Goal: Complete application form

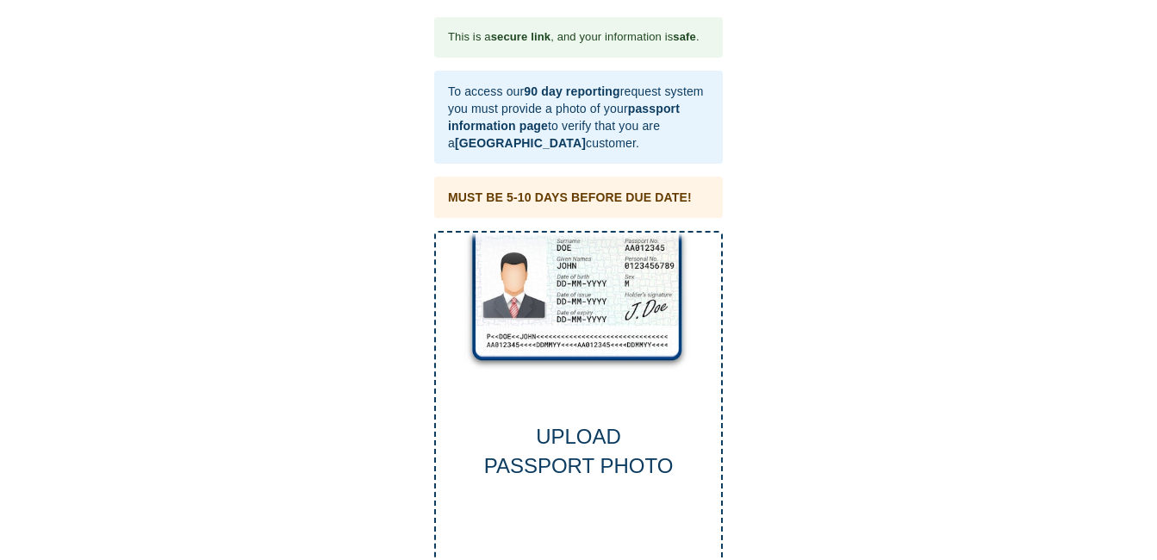
scroll to position [39, 0]
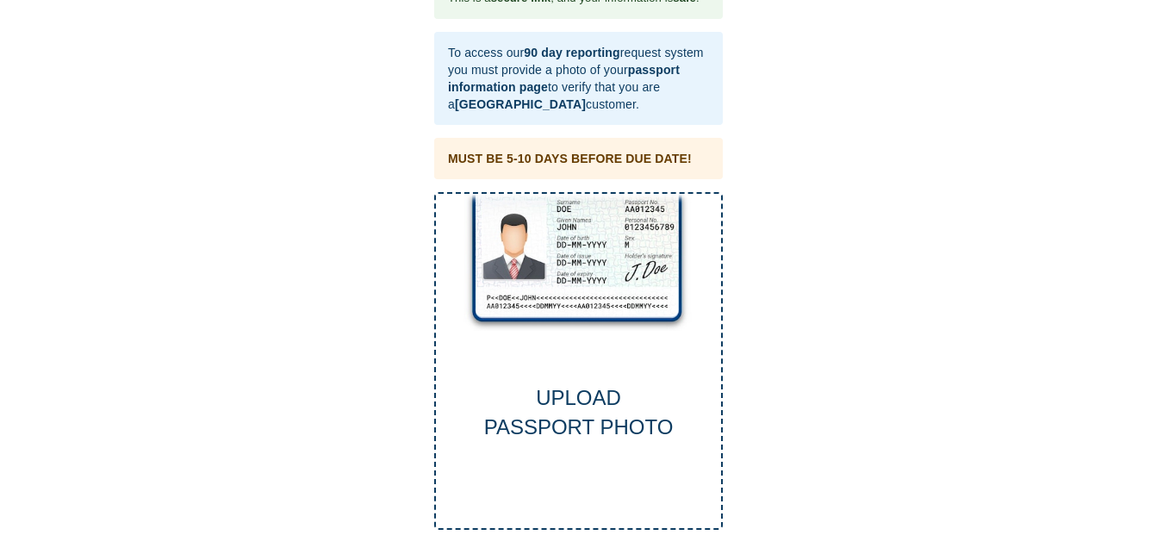
click at [618, 336] on div "UPLOAD PASSPORT PHOTO" at bounding box center [578, 361] width 289 height 339
click at [591, 348] on div "UPLOAD PASSPORT PHOTO" at bounding box center [578, 361] width 289 height 339
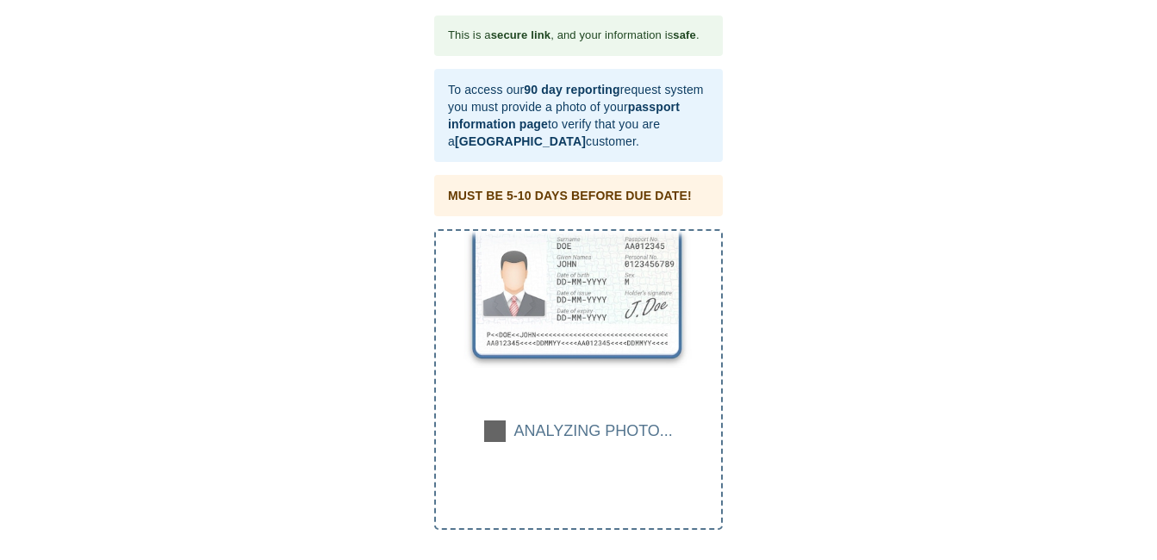
scroll to position [2, 0]
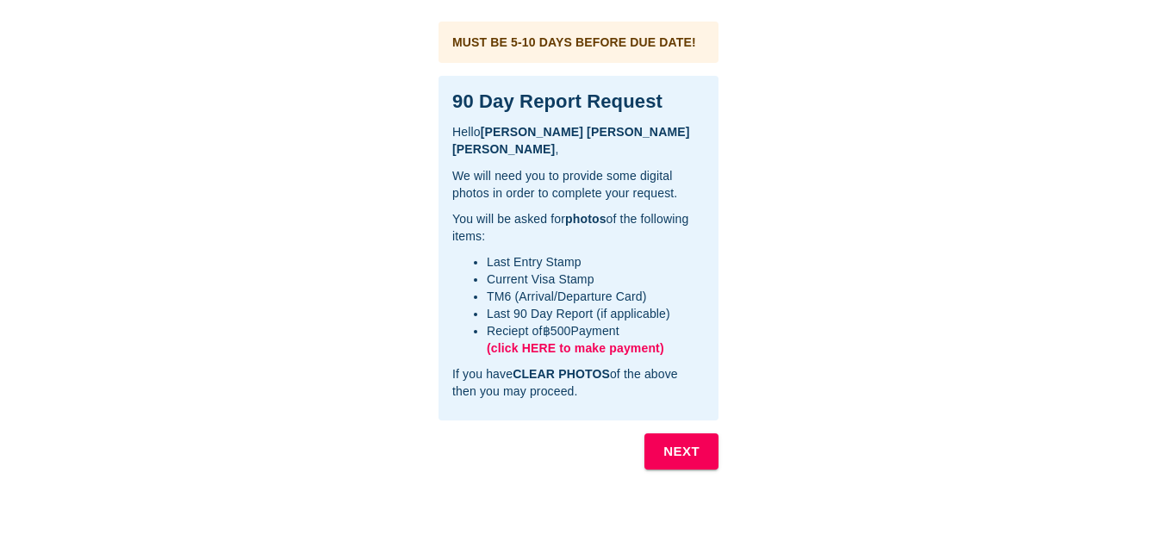
click at [544, 347] on span "(click HERE to make payment)" at bounding box center [575, 348] width 177 height 14
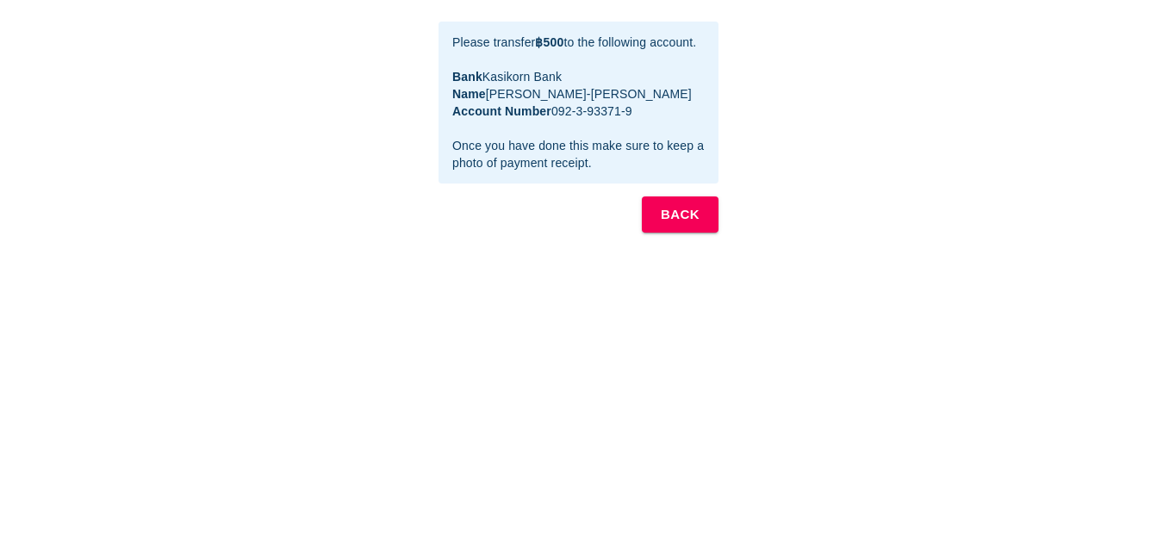
click at [696, 226] on b "BACK" at bounding box center [680, 214] width 39 height 22
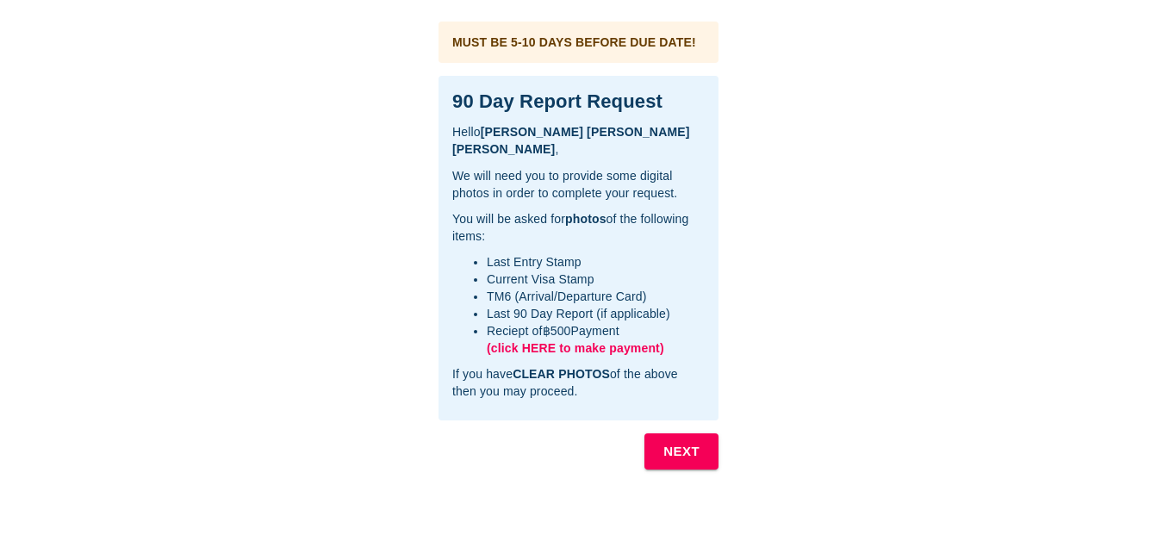
click at [691, 450] on b "NEXT" at bounding box center [681, 451] width 36 height 22
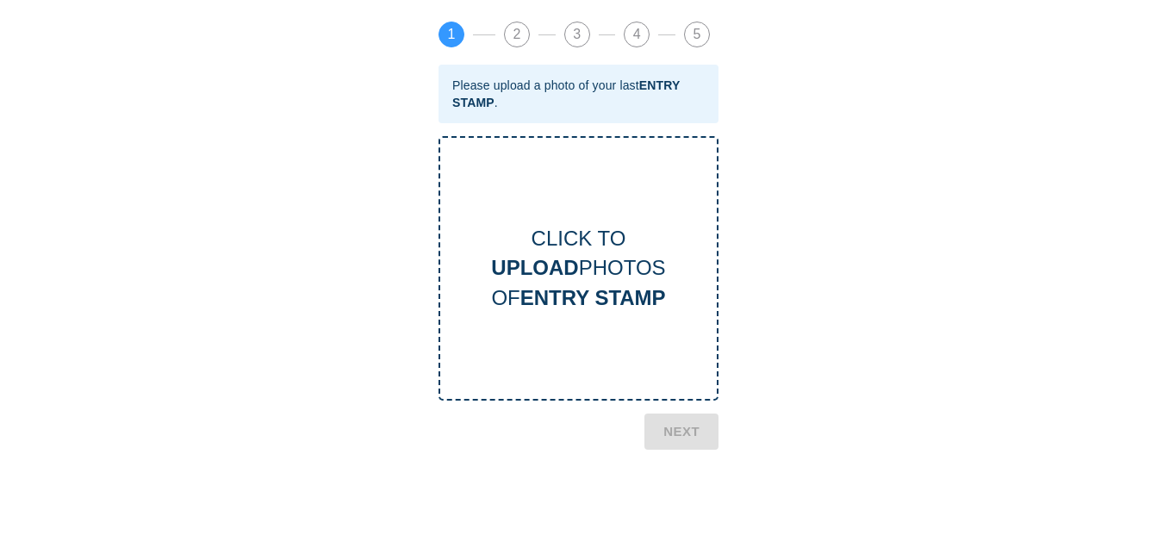
click at [595, 330] on div "CLICK TO UPLOAD PHOTOS OF ENTRY STAMP" at bounding box center [579, 268] width 280 height 265
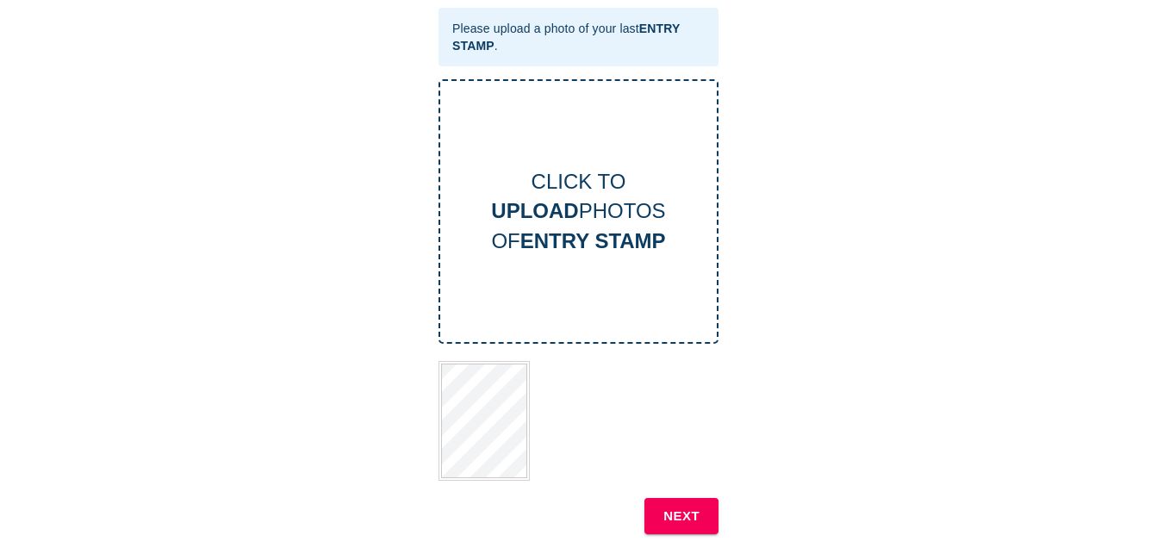
scroll to position [86, 0]
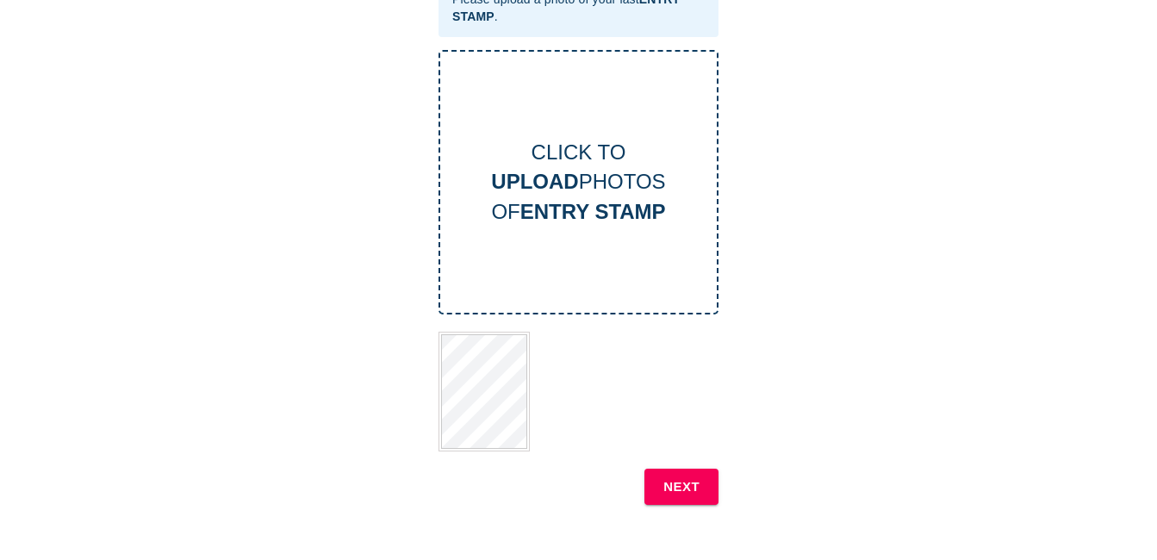
click at [682, 489] on b "NEXT" at bounding box center [681, 487] width 36 height 22
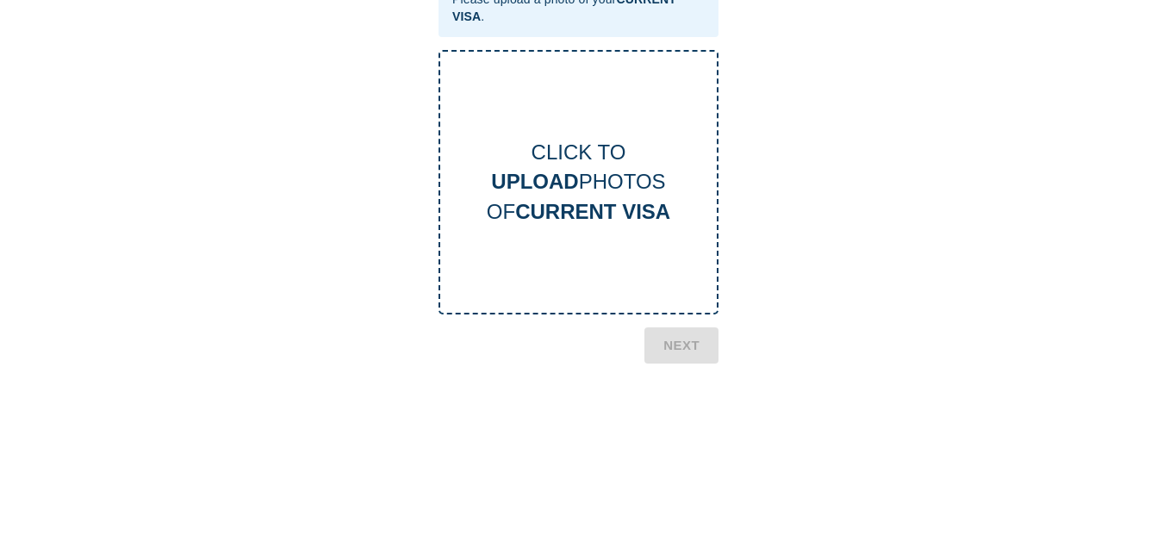
click at [547, 202] on b "CURRENT VISA" at bounding box center [592, 211] width 155 height 23
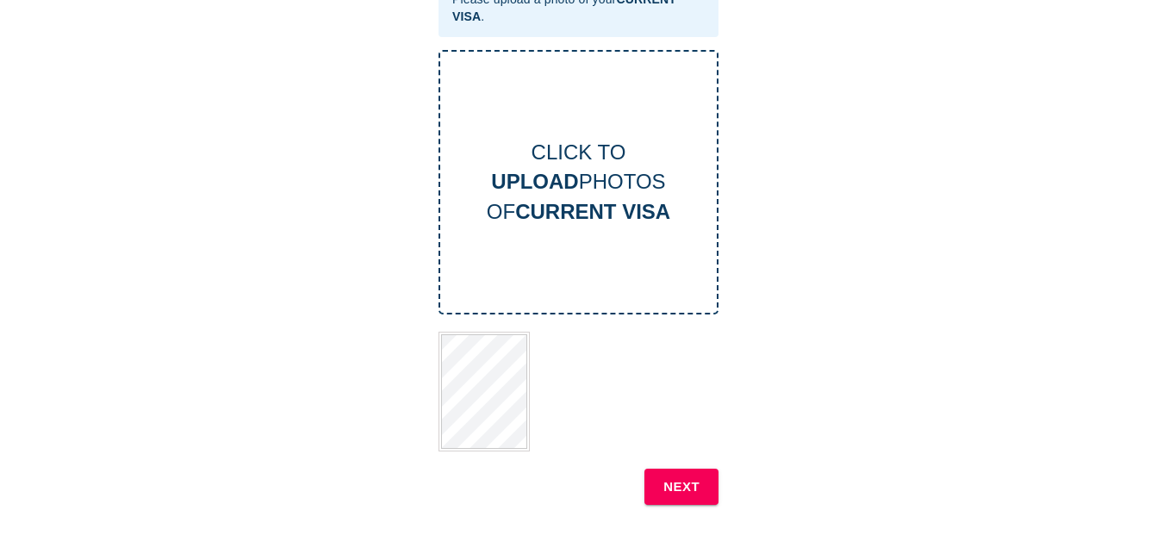
click at [676, 489] on b "NEXT" at bounding box center [681, 487] width 36 height 22
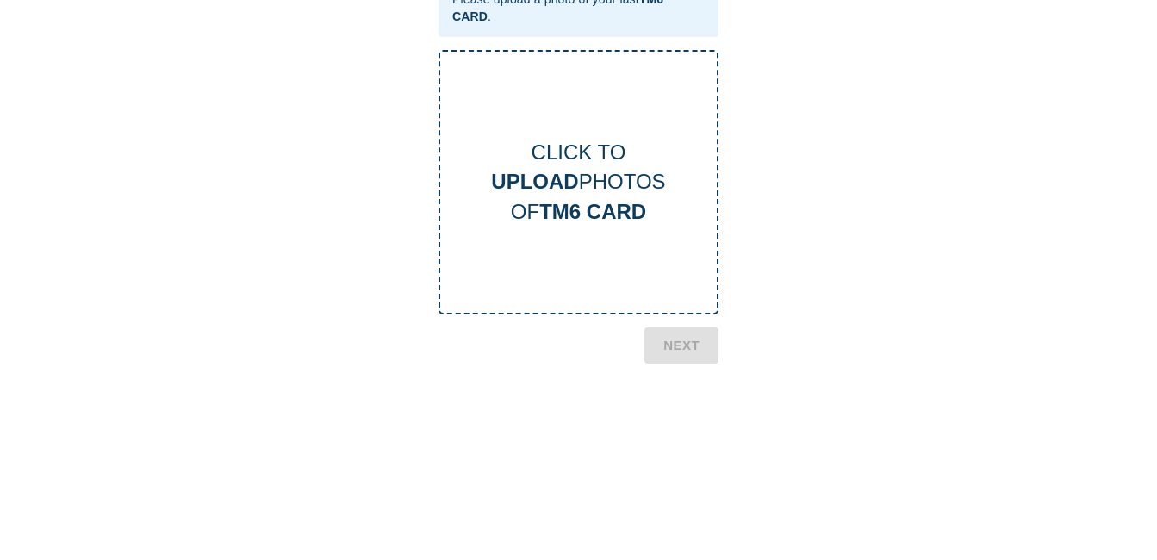
click at [551, 229] on div "CLICK TO UPLOAD PHOTOS OF TM6 CARD" at bounding box center [579, 182] width 280 height 265
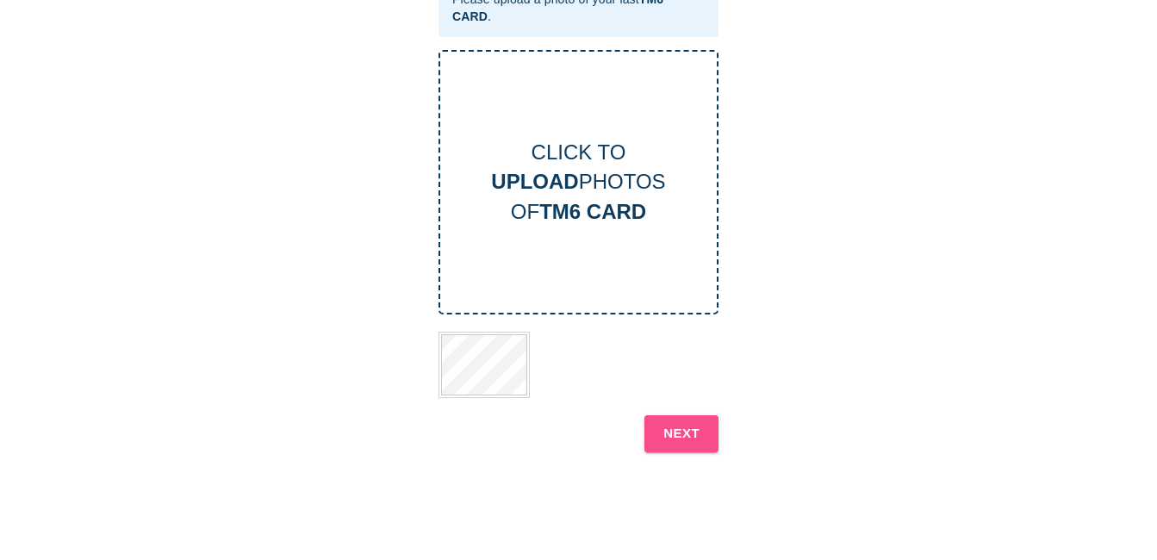
click at [687, 430] on b "NEXT" at bounding box center [681, 433] width 36 height 22
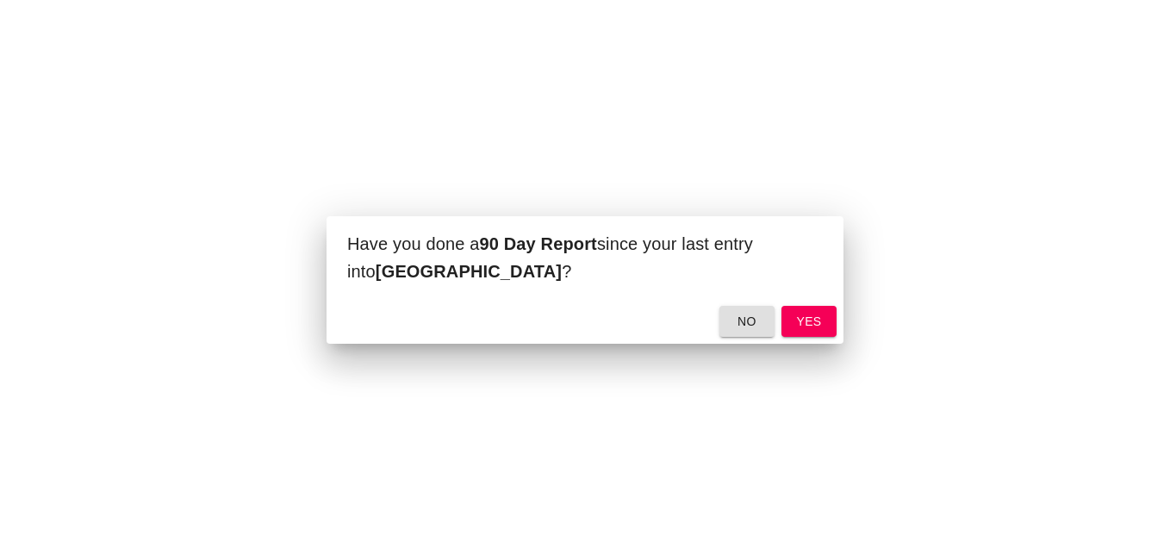
click at [813, 321] on span "yes" at bounding box center [809, 322] width 28 height 22
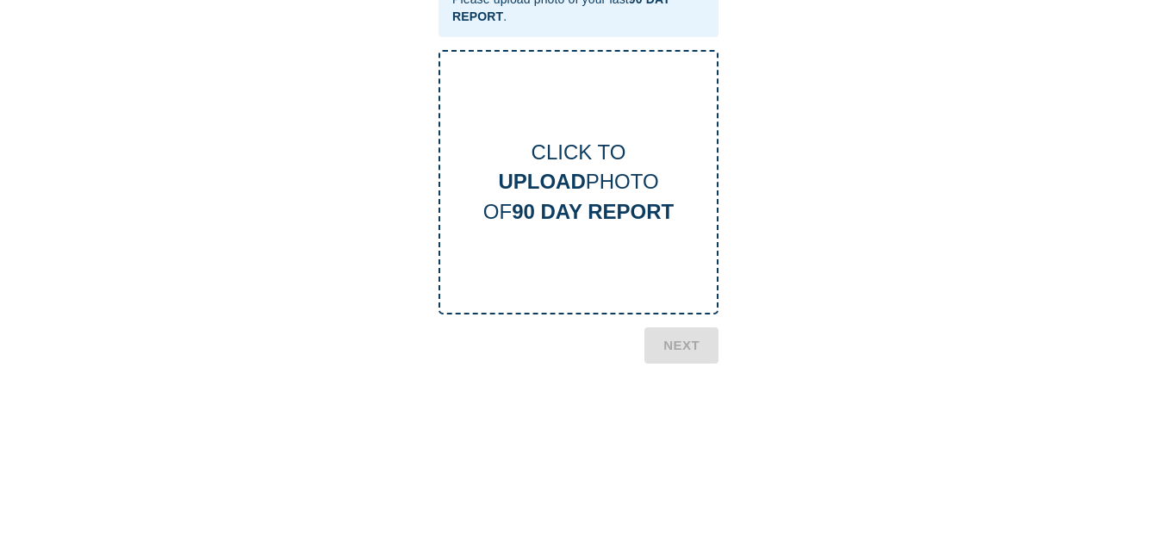
click at [483, 177] on div "CLICK TO UPLOAD PHOTO OF 90 DAY REPORT" at bounding box center [578, 182] width 277 height 89
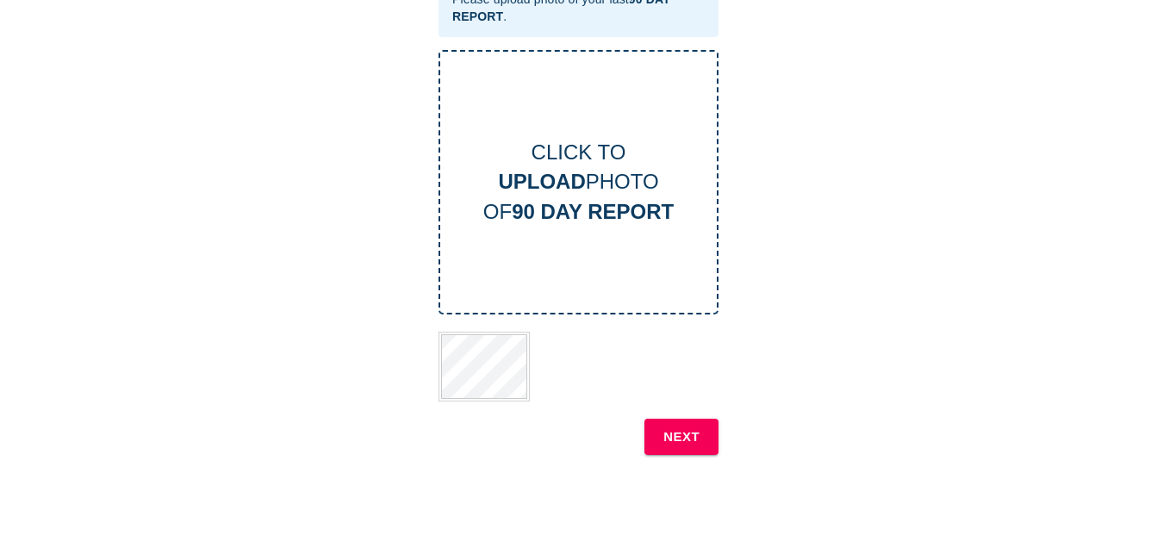
click at [694, 429] on b "NEXT" at bounding box center [681, 437] width 36 height 22
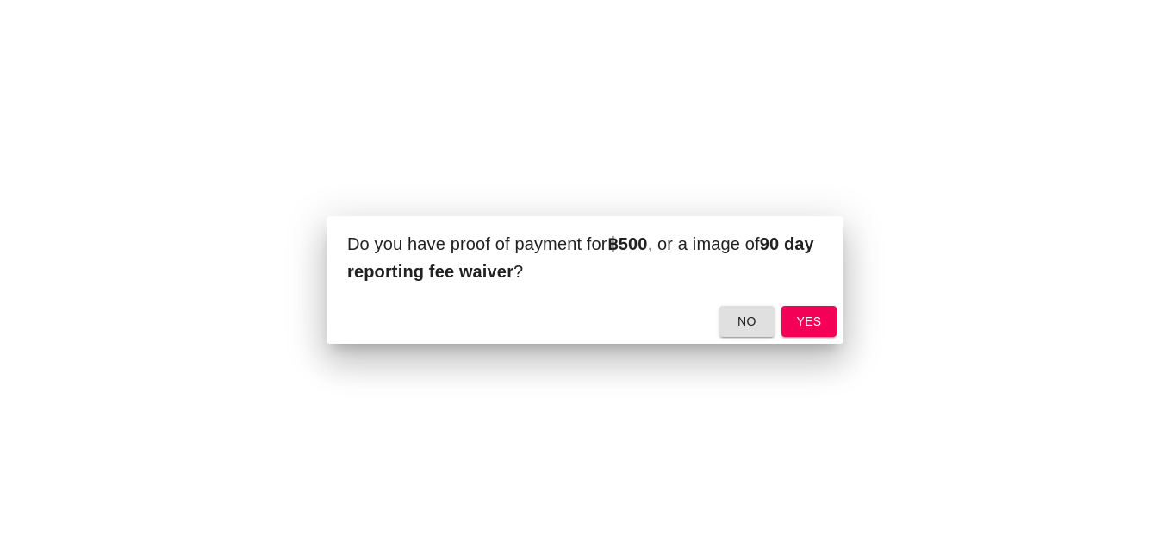
click at [817, 322] on span "yes" at bounding box center [809, 322] width 28 height 22
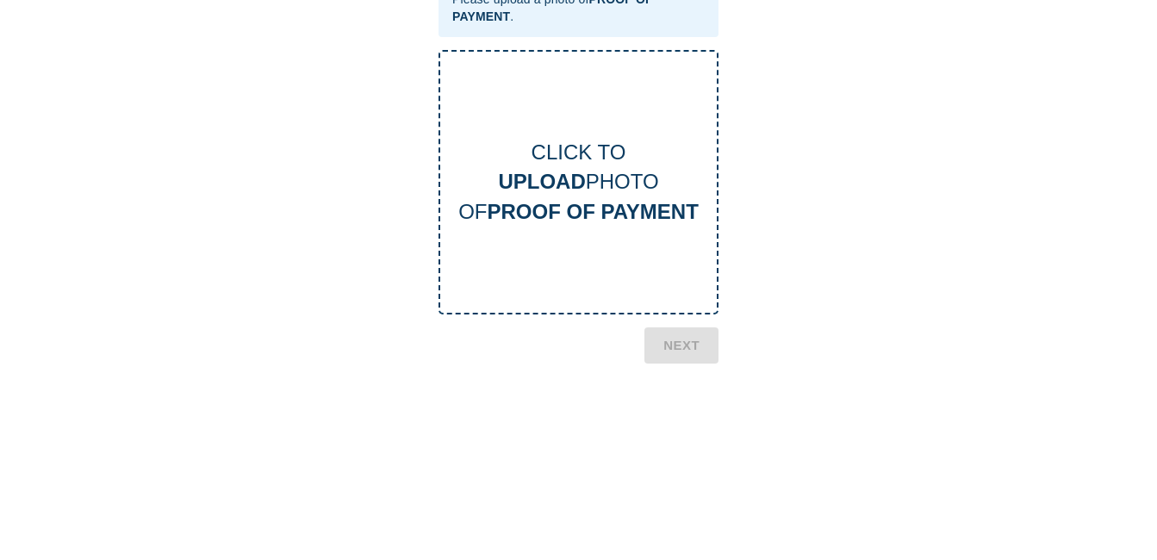
click at [537, 233] on div "CLICK TO UPLOAD PHOTO OF PROOF OF PAYMENT" at bounding box center [579, 182] width 280 height 265
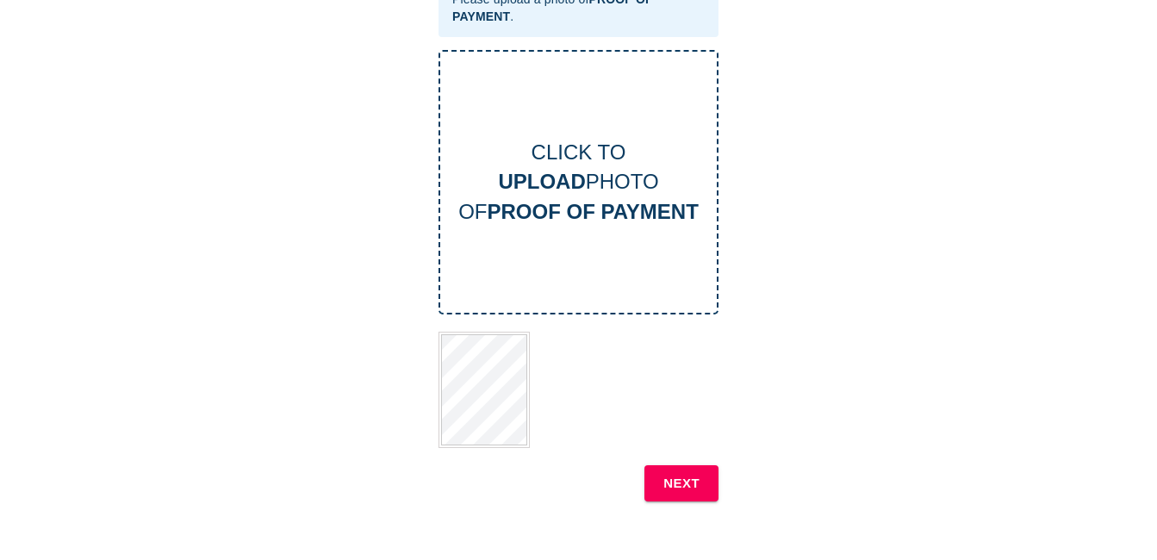
click at [694, 480] on b "NEXT" at bounding box center [681, 483] width 36 height 22
